Goal: Answer question/provide support

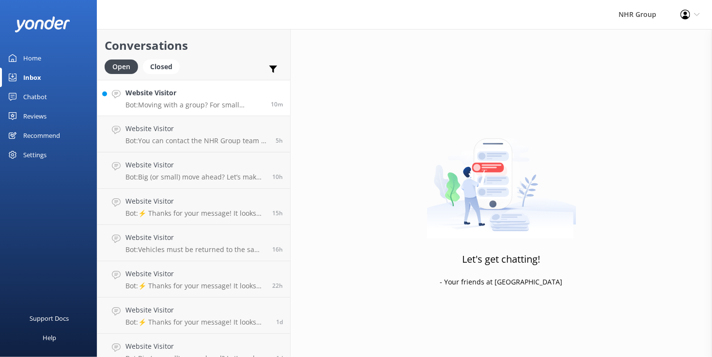
click at [183, 107] on p "Bot: Moving with a group? For small groups of 1–5 people, you can enquire about…" at bounding box center [194, 105] width 138 height 9
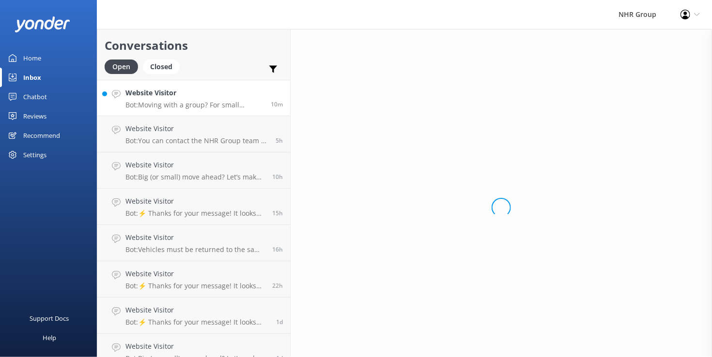
click at [183, 107] on p "Bot: Moving with a group? For small groups of 1–5 people, you can enquire about…" at bounding box center [194, 105] width 138 height 9
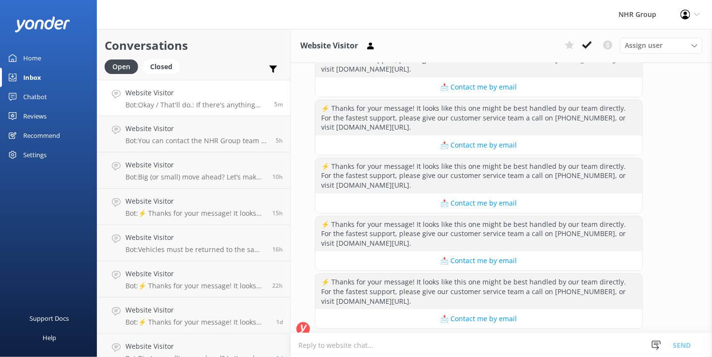
scroll to position [3476, 0]
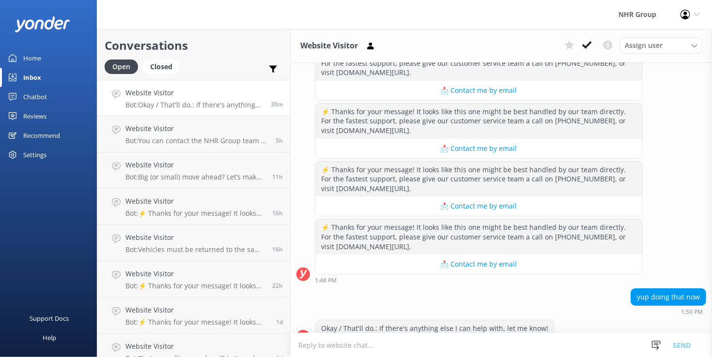
click at [211, 110] on link "Website Visitor Bot: Okay / That'll do.: If there's anything else I can help wi…" at bounding box center [193, 98] width 193 height 36
